Goal: Task Accomplishment & Management: Use online tool/utility

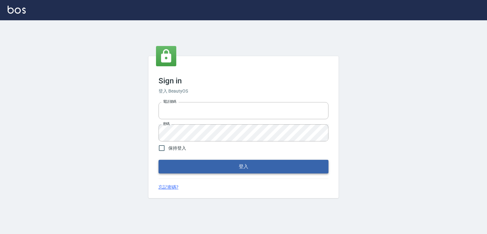
type input "0982132488"
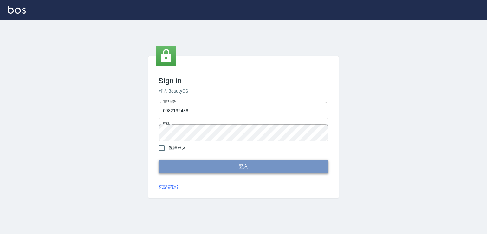
click at [191, 161] on button "登入" at bounding box center [244, 166] width 170 height 13
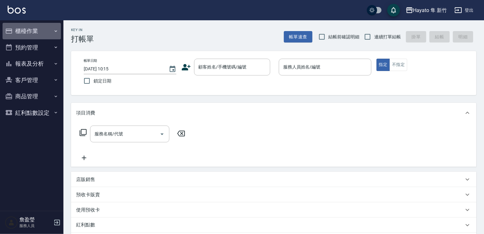
click at [20, 33] on button "櫃檯作業" at bounding box center [32, 31] width 58 height 16
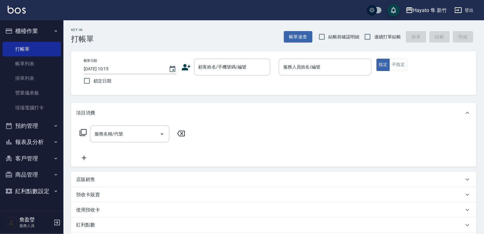
click at [36, 116] on ul "打帳單 帳單列表 掛單列表 營業儀表板 現場電腦打卡" at bounding box center [32, 78] width 58 height 78
click at [36, 109] on link "現場電腦打卡" at bounding box center [32, 108] width 58 height 15
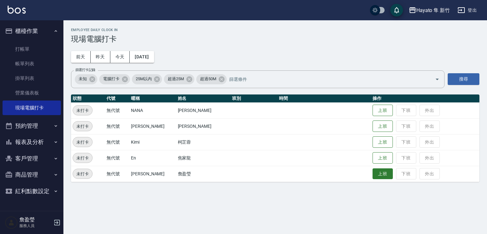
click at [381, 173] on button "上班" at bounding box center [383, 173] width 20 height 11
click at [373, 159] on button "上班" at bounding box center [383, 158] width 20 height 11
